Goal: Register for event/course

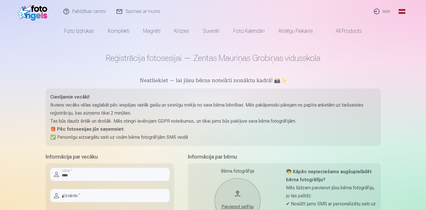
type input "****"
click at [71, 197] on input "text" at bounding box center [109, 195] width 119 height 13
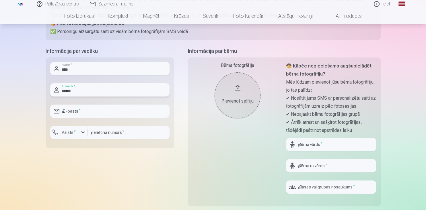
scroll to position [109, 0]
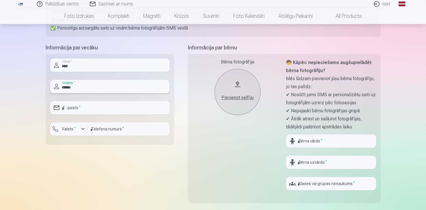
type input "******"
click at [69, 112] on input "email" at bounding box center [109, 107] width 119 height 13
type input "**********"
click at [98, 130] on input "number" at bounding box center [128, 128] width 82 height 13
type input "********"
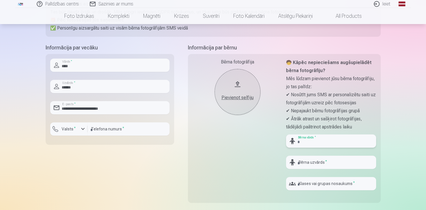
click at [304, 141] on input "text" at bounding box center [331, 140] width 90 height 13
type input "****"
click at [307, 162] on input "text" at bounding box center [331, 161] width 90 height 13
type input "******"
click at [311, 181] on input "text" at bounding box center [331, 183] width 90 height 13
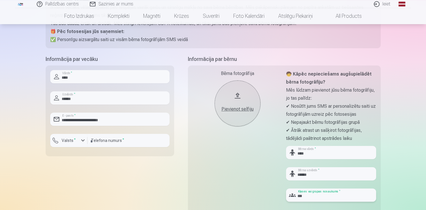
scroll to position [97, 0]
type input "***"
click at [238, 111] on div "Pievienot selfiju" at bounding box center [237, 109] width 34 height 7
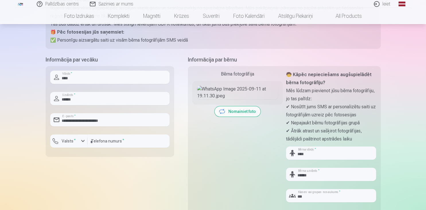
click at [246, 98] on img at bounding box center [237, 92] width 81 height 14
click at [246, 99] on img at bounding box center [237, 92] width 81 height 14
click at [256, 99] on img at bounding box center [237, 92] width 81 height 14
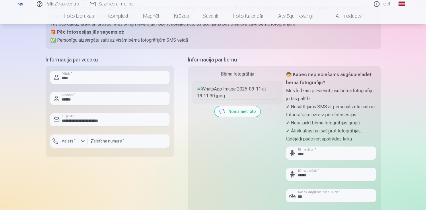
click at [239, 116] on button "Nomainiet foto" at bounding box center [238, 111] width 46 height 10
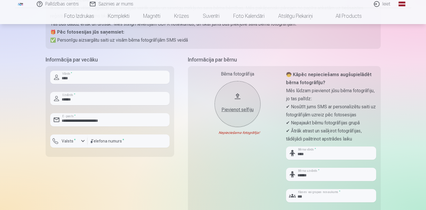
click at [232, 111] on div "Pievienot selfiju" at bounding box center [237, 109] width 34 height 7
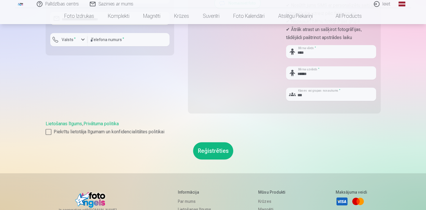
scroll to position [201, 0]
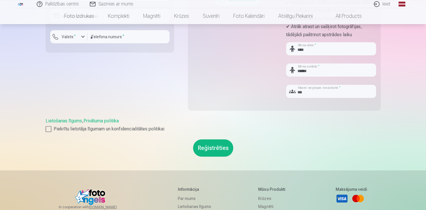
click at [212, 148] on button "Reģistrēties" at bounding box center [213, 147] width 40 height 17
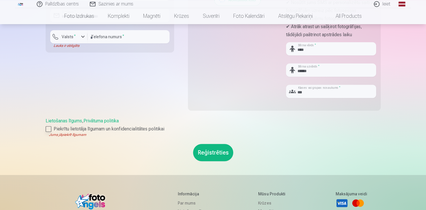
click at [48, 128] on div at bounding box center [49, 129] width 6 height 6
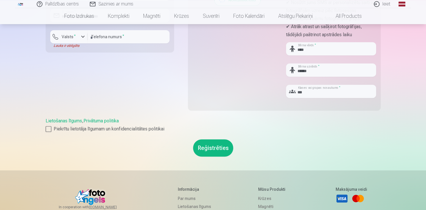
click at [205, 147] on button "Reģistrēties" at bounding box center [213, 147] width 40 height 17
click at [217, 147] on button "Reģistrēties" at bounding box center [213, 147] width 40 height 17
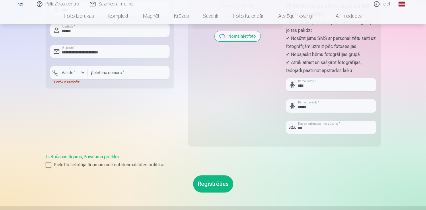
scroll to position [169, 0]
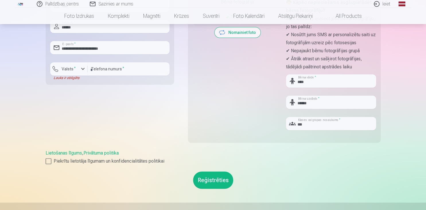
click at [211, 178] on button "Reģistrēties" at bounding box center [213, 179] width 40 height 17
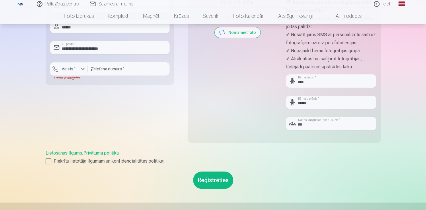
click at [193, 171] on button "Reģistrēties" at bounding box center [213, 179] width 40 height 17
click at [204, 180] on button "Reģistrēties" at bounding box center [213, 179] width 40 height 17
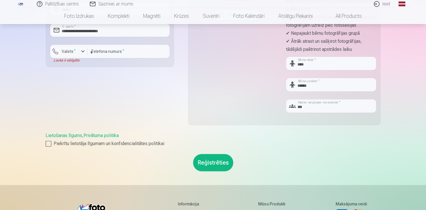
scroll to position [187, 0]
click at [222, 159] on button "Reģistrēties" at bounding box center [213, 161] width 40 height 17
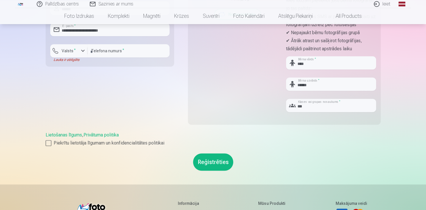
click at [222, 159] on button "Reģistrēties" at bounding box center [213, 161] width 40 height 17
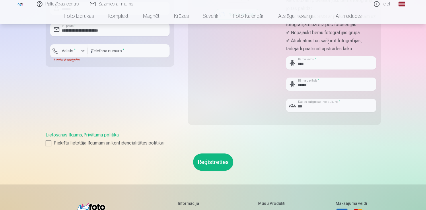
click at [222, 159] on button "Reģistrēties" at bounding box center [213, 161] width 40 height 17
click at [82, 51] on div "button" at bounding box center [82, 50] width 7 height 7
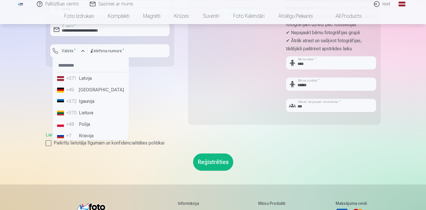
click at [78, 81] on li "+371 Latvija" at bounding box center [90, 78] width 71 height 11
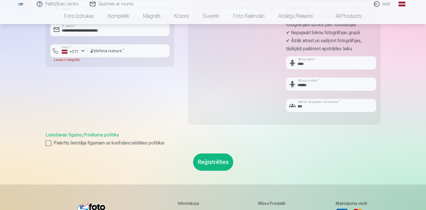
click at [213, 164] on button "Reģistrēties" at bounding box center [213, 161] width 40 height 17
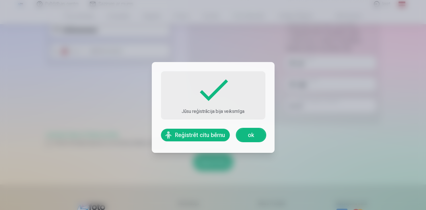
click at [258, 137] on link "ok" at bounding box center [251, 135] width 29 height 13
